Goal: Navigation & Orientation: Find specific page/section

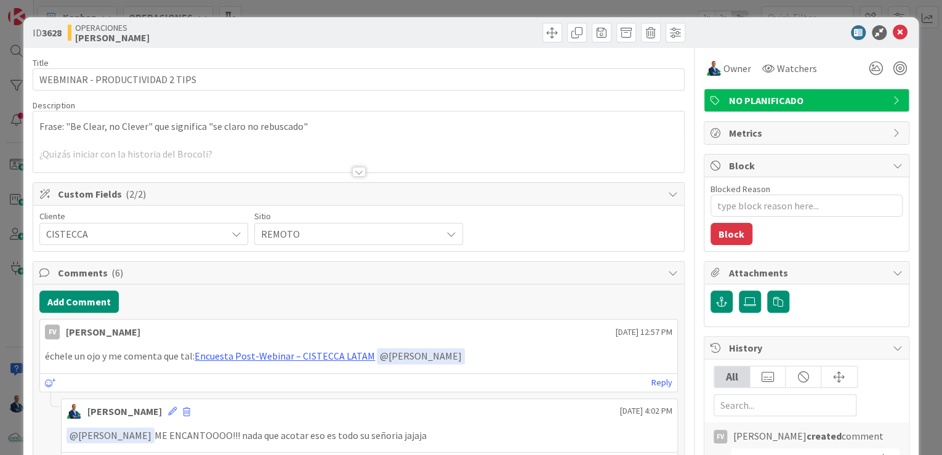
type textarea "x"
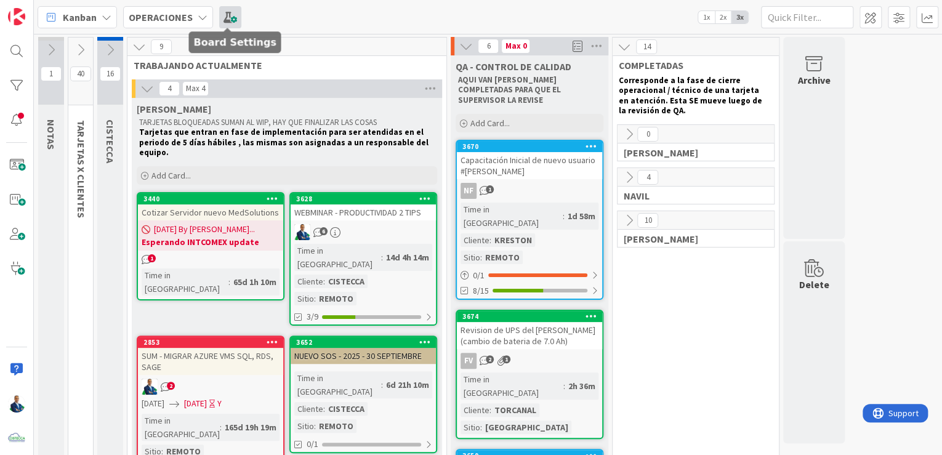
click at [222, 15] on span at bounding box center [230, 17] width 22 height 22
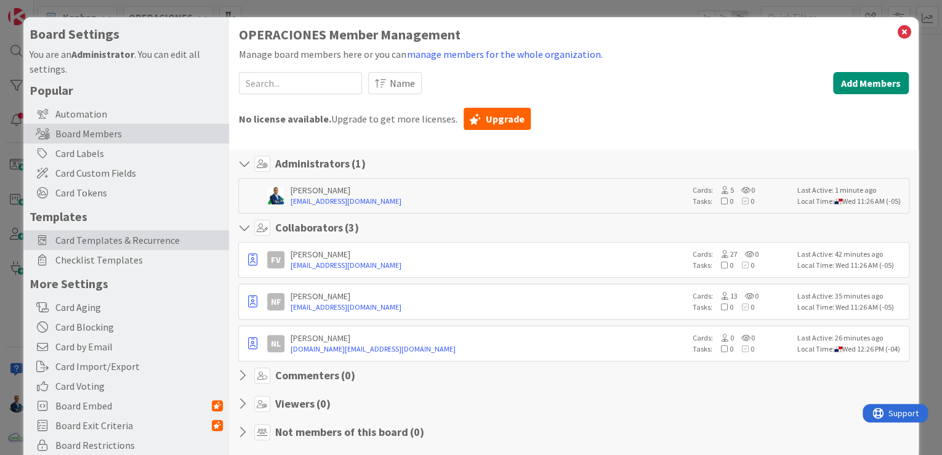
click at [130, 233] on span "Card Templates & Recurrence" at bounding box center [139, 240] width 168 height 15
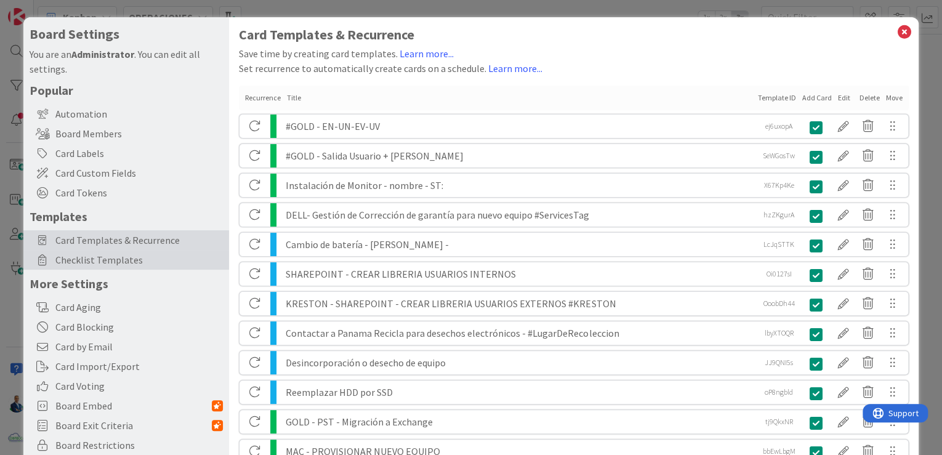
click at [133, 258] on span "Checklist Templates" at bounding box center [139, 259] width 168 height 15
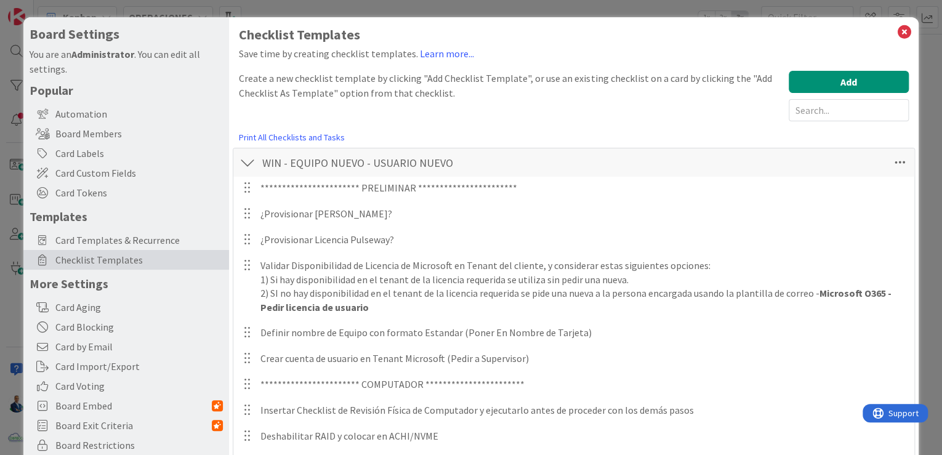
click at [897, 37] on icon at bounding box center [905, 31] width 16 height 17
